Goal: Download file/media

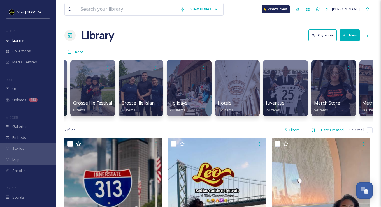
scroll to position [0, 1266]
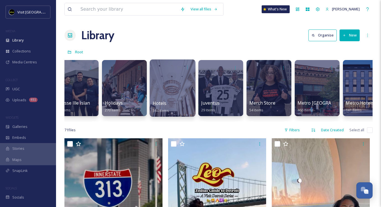
click at [180, 85] on div at bounding box center [173, 87] width 46 height 57
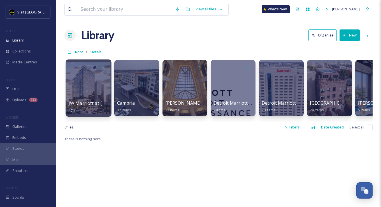
click at [96, 85] on div at bounding box center [89, 87] width 46 height 57
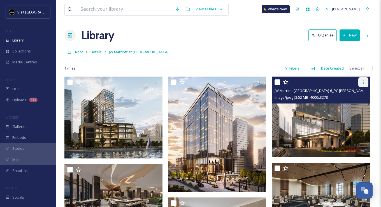
click at [361, 81] on icon at bounding box center [363, 82] width 4 height 4
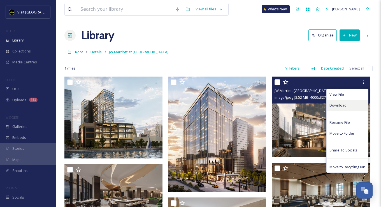
click at [335, 105] on span "Download" at bounding box center [338, 105] width 17 height 5
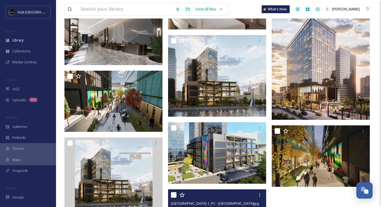
scroll to position [274, 0]
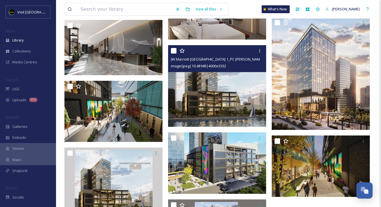
click at [238, 96] on img at bounding box center [217, 86] width 98 height 82
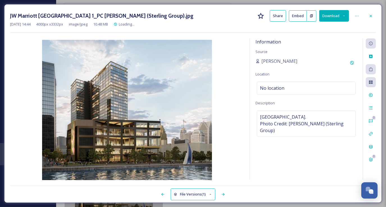
click at [340, 17] on button "Download" at bounding box center [334, 15] width 30 height 11
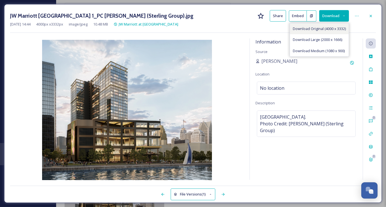
click at [322, 29] on span "Download Original (4000 x 3332)" at bounding box center [318, 28] width 53 height 5
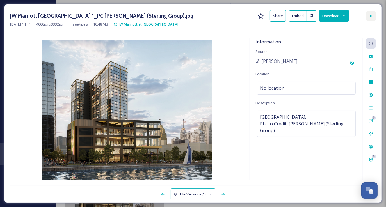
click at [372, 16] on icon at bounding box center [370, 16] width 4 height 4
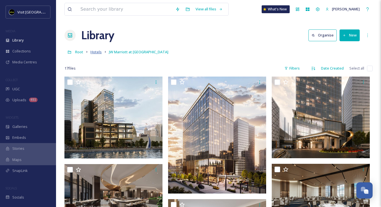
click at [93, 54] on span "Hotels" at bounding box center [96, 51] width 11 height 5
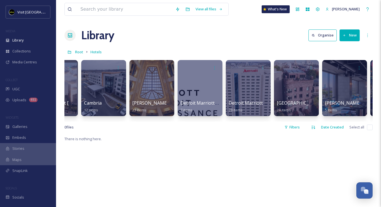
scroll to position [0, 53]
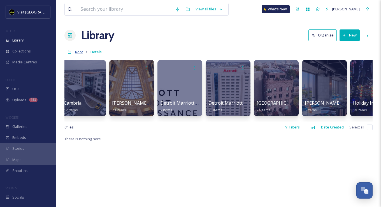
click at [79, 52] on span "Root" at bounding box center [79, 51] width 8 height 5
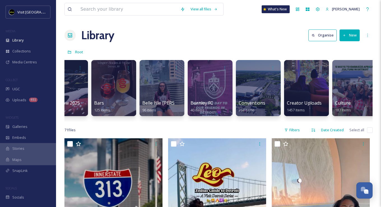
scroll to position [0, 379]
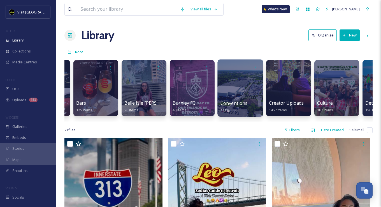
click at [239, 82] on div at bounding box center [241, 87] width 46 height 57
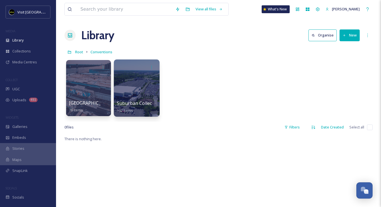
click at [133, 87] on div at bounding box center [137, 87] width 46 height 57
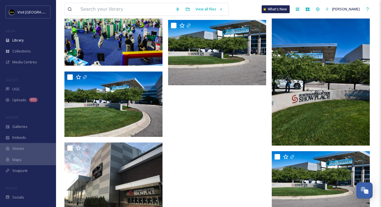
scroll to position [1176, 0]
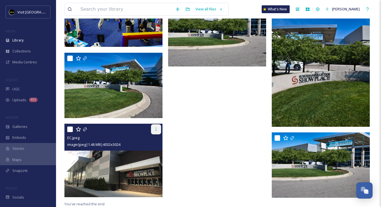
click at [159, 126] on div at bounding box center [156, 129] width 10 height 10
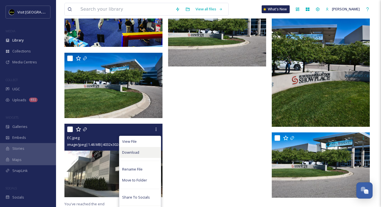
click at [145, 150] on div "Download" at bounding box center [140, 152] width 42 height 11
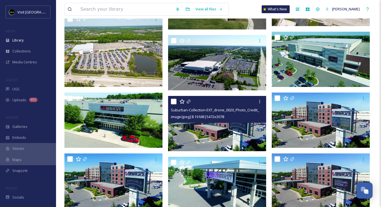
scroll to position [531, 0]
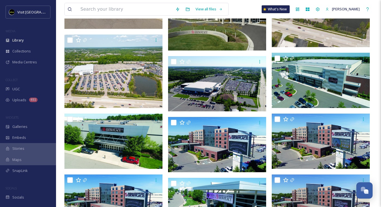
click at [238, 9] on div "View all files What's New [PERSON_NAME]" at bounding box center [218, 9] width 308 height 19
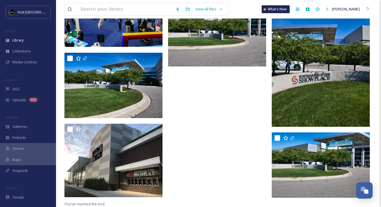
scroll to position [1008, 0]
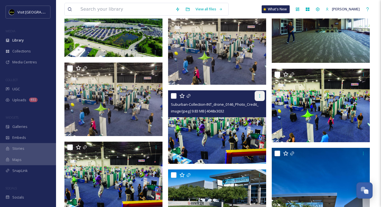
click at [260, 95] on icon at bounding box center [260, 96] width 4 height 4
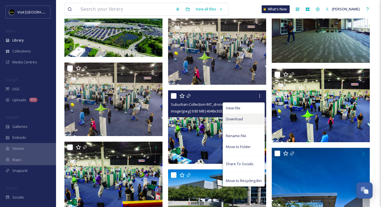
click at [245, 119] on div "Download" at bounding box center [244, 119] width 42 height 11
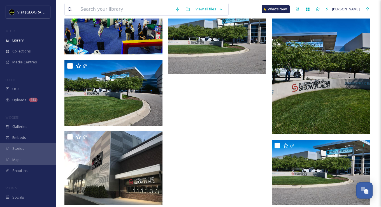
scroll to position [1092, 0]
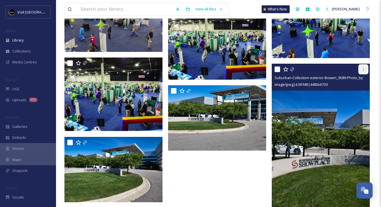
click at [363, 71] on icon at bounding box center [363, 69] width 4 height 4
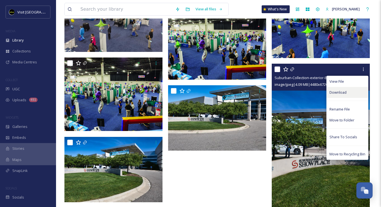
click at [349, 94] on div "Download" at bounding box center [348, 92] width 42 height 11
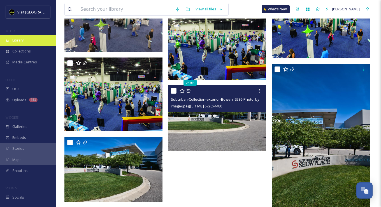
click at [25, 41] on div "Library" at bounding box center [28, 40] width 56 height 11
